Goal: Task Accomplishment & Management: Manage account settings

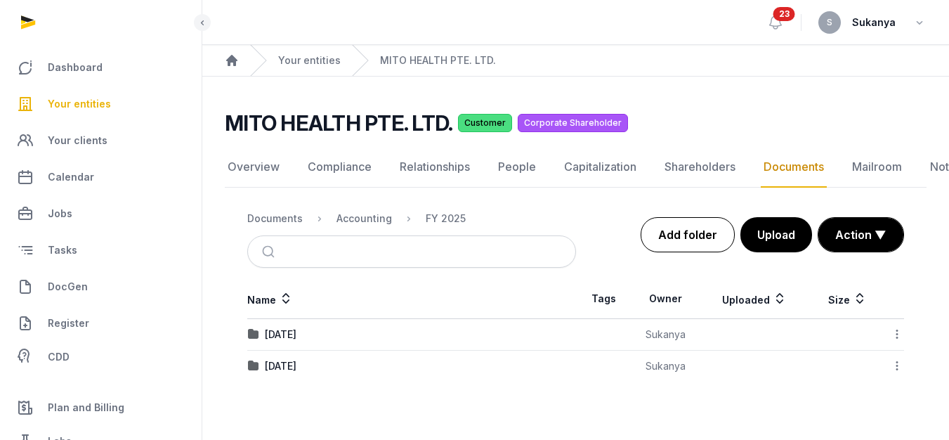
click at [697, 232] on link "Add folder" at bounding box center [687, 234] width 94 height 35
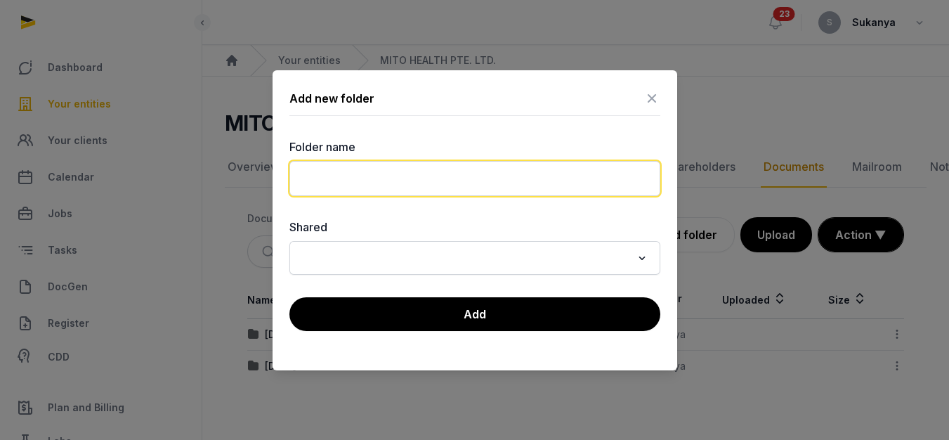
click at [430, 192] on input "text" at bounding box center [474, 178] width 371 height 35
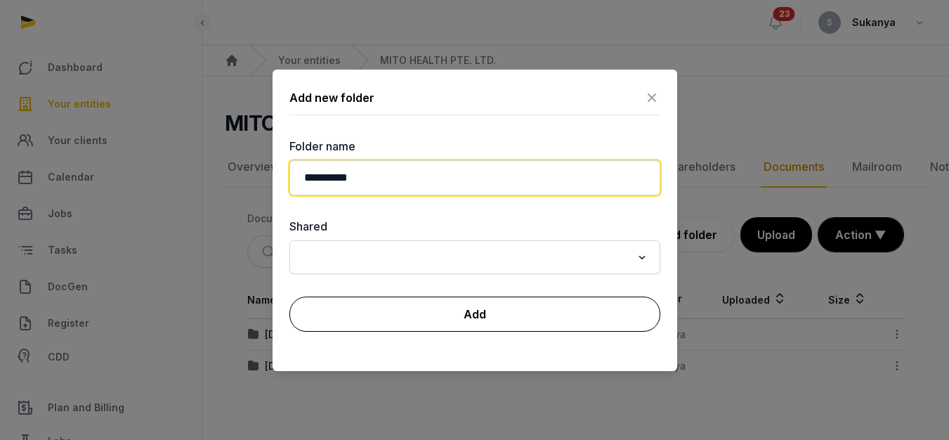
type input "**********"
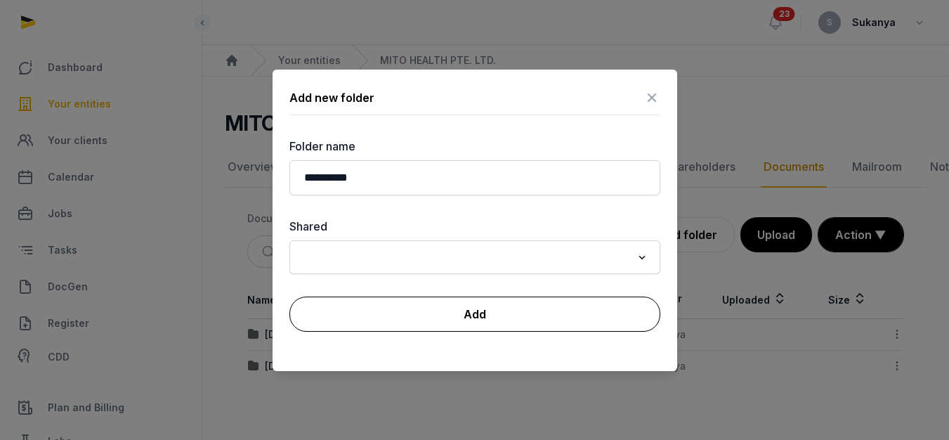
click at [504, 310] on button "Add" at bounding box center [474, 313] width 371 height 35
click at [505, 314] on button "Add" at bounding box center [474, 313] width 371 height 35
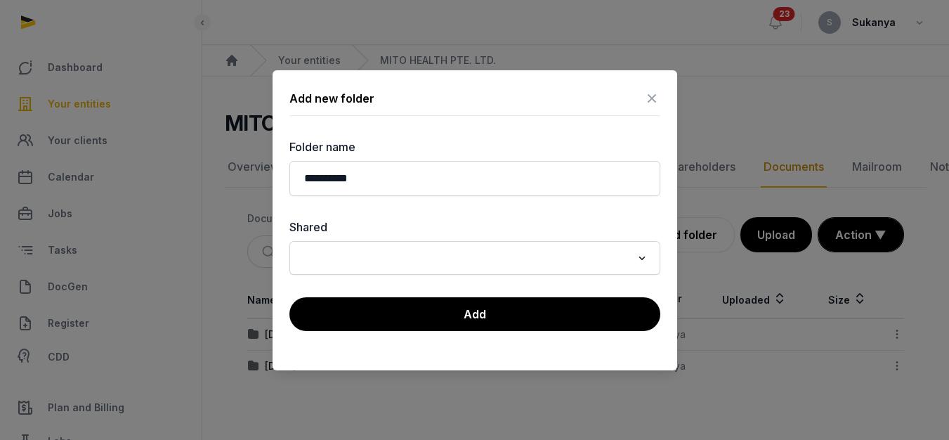
click at [530, 390] on div at bounding box center [474, 220] width 949 height 440
click at [658, 100] on icon at bounding box center [651, 98] width 17 height 22
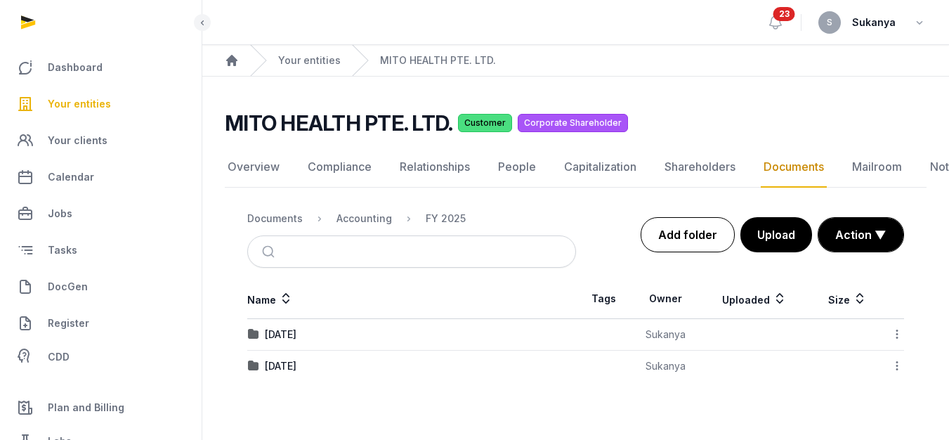
click at [678, 234] on link "Add folder" at bounding box center [687, 234] width 94 height 35
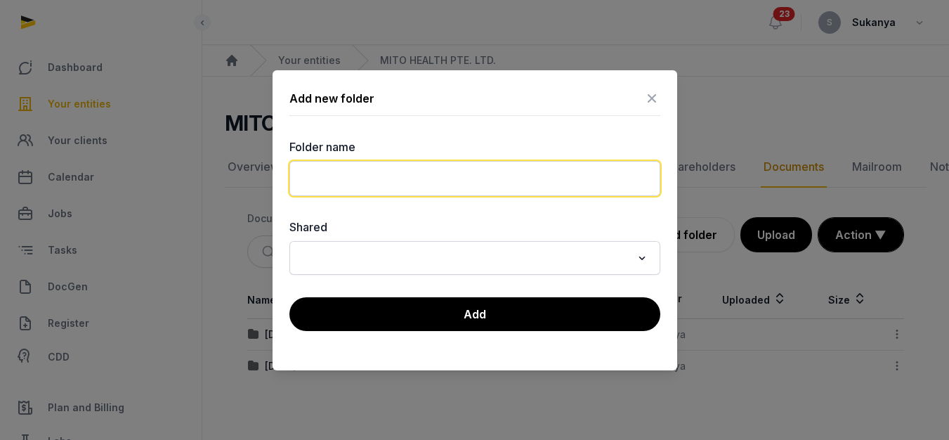
click at [505, 179] on input "text" at bounding box center [474, 178] width 371 height 35
type input "**********"
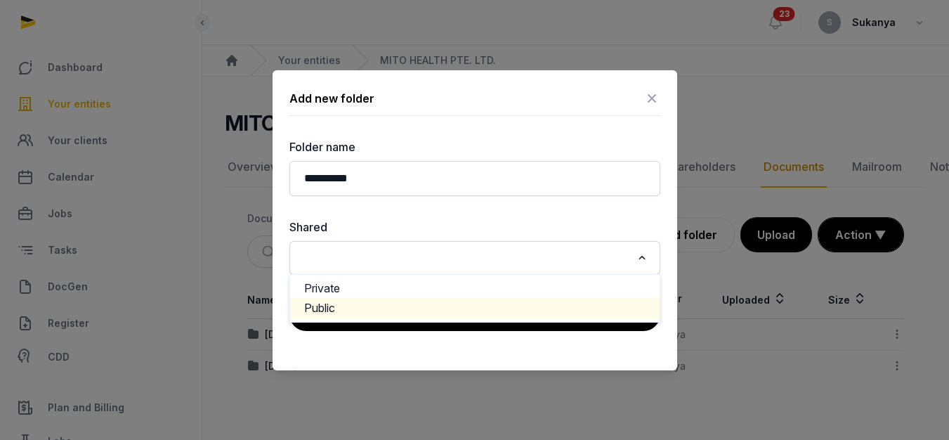
drag, startPoint x: 573, startPoint y: 414, endPoint x: 540, endPoint y: 350, distance: 71.9
click at [572, 411] on div at bounding box center [474, 220] width 949 height 440
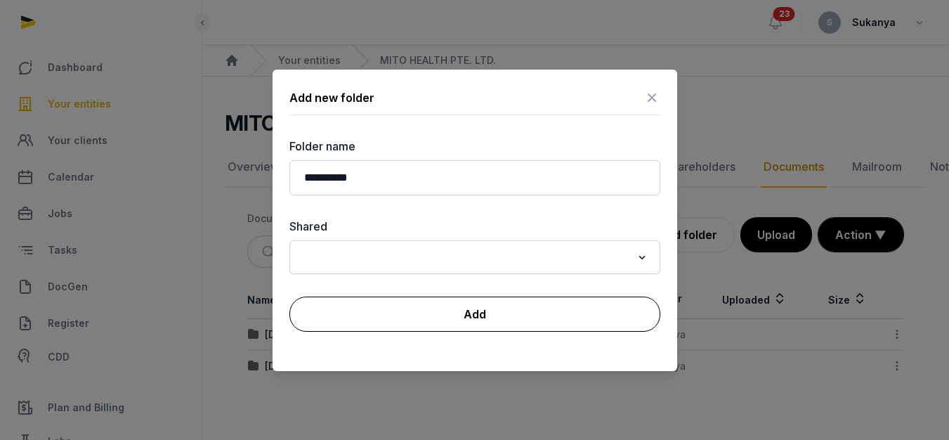
click at [530, 320] on button "Add" at bounding box center [474, 313] width 371 height 35
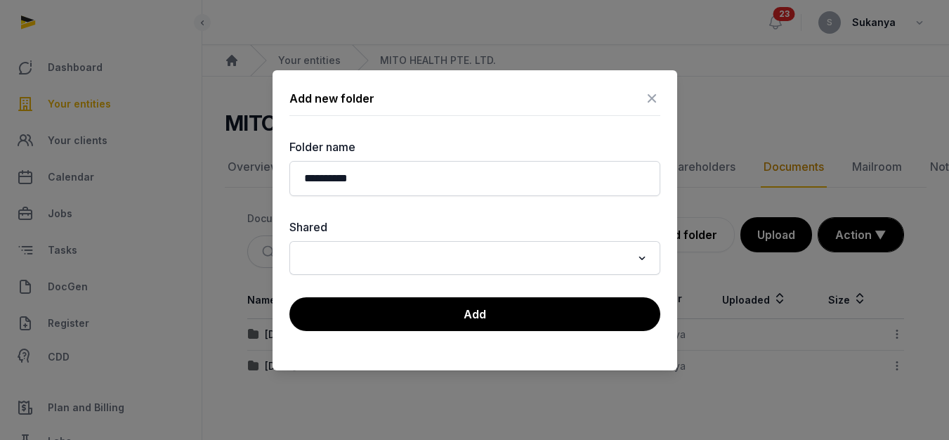
click at [647, 95] on icon at bounding box center [651, 98] width 17 height 22
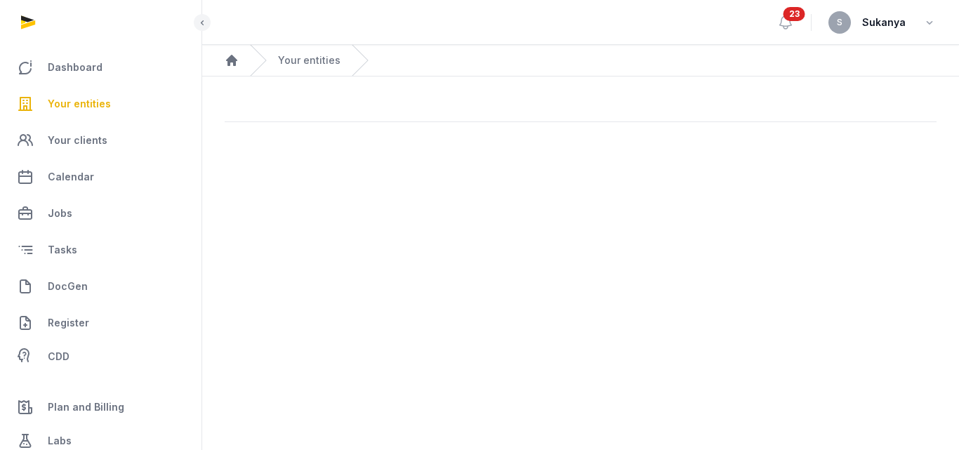
click at [72, 92] on link "Your entities" at bounding box center [100, 104] width 179 height 34
